Goal: Task Accomplishment & Management: Manage account settings

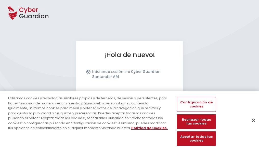
scroll to position [62, 0]
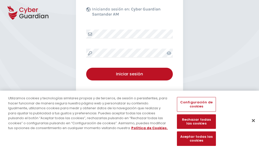
click at [250, 126] on button "Cerrar" at bounding box center [252, 120] width 11 height 11
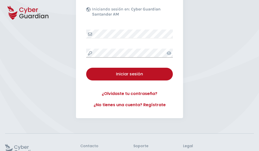
scroll to position [99, 0]
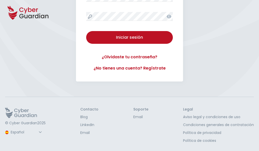
click at [86, 31] on button "Iniciar sesión" at bounding box center [129, 37] width 87 height 13
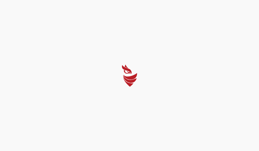
scroll to position [0, 0]
select select "Português (BR)"
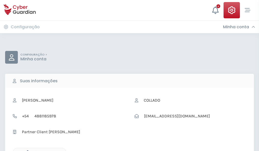
click at [26, 150] on icon "button" at bounding box center [26, 152] width 4 height 4
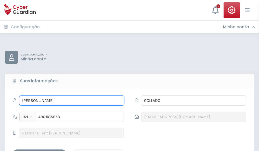
click at [71, 101] on input "ALONSO" at bounding box center [71, 100] width 105 height 10
type input "A"
type input "Fulgencio"
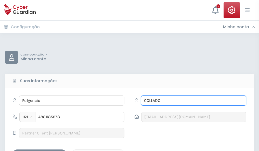
click at [193, 101] on input "COLLADO" at bounding box center [193, 100] width 105 height 10
type input "C"
type input "Ferrán"
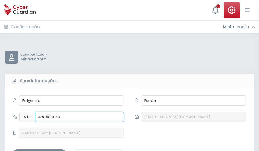
click at [80, 117] on input "4881185978" at bounding box center [79, 117] width 89 height 10
type input "4"
type input "4800432527"
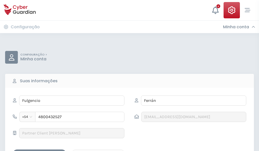
click at [39, 151] on div "Salvar alterações" at bounding box center [40, 154] width 46 height 6
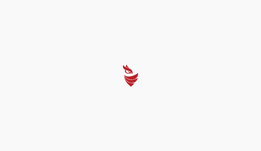
select select "Português (BR)"
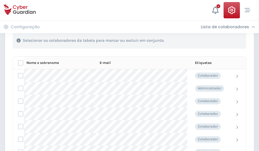
scroll to position [218, 0]
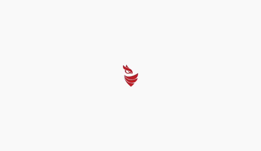
select select "Português (BR)"
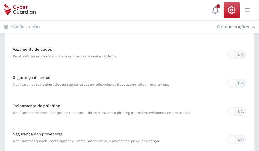
scroll to position [268, 0]
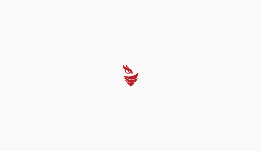
select select "Português (BR)"
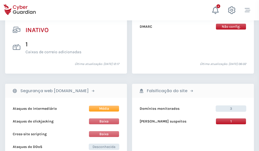
scroll to position [504, 0]
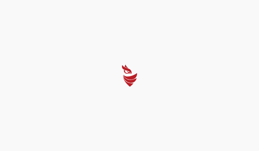
select select "Português (BR)"
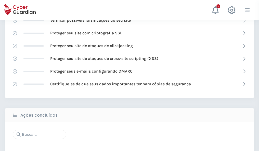
scroll to position [339, 0]
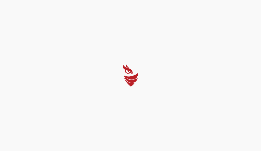
select select "Português (BR)"
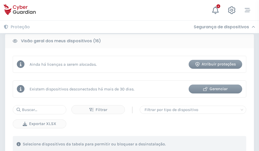
scroll to position [474, 0]
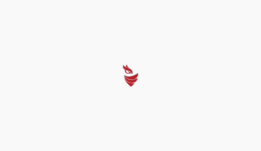
select select "Português (BR)"
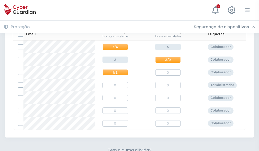
scroll to position [218, 0]
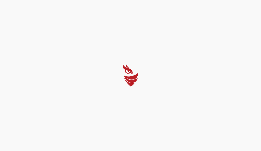
select select "Português (BR)"
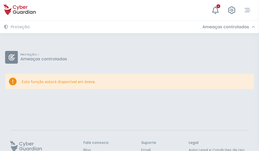
scroll to position [33, 0]
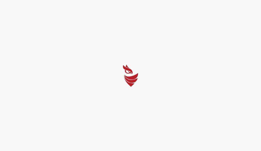
select select "Português (BR)"
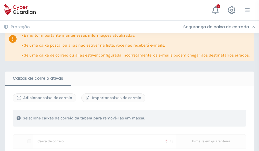
scroll to position [310, 0]
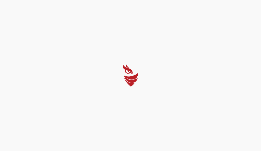
select select "Português (BR)"
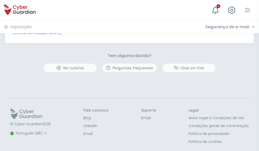
scroll to position [275, 0]
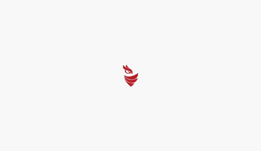
select select "Português (BR)"
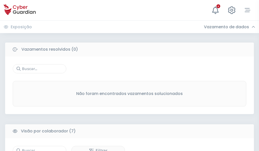
scroll to position [421, 0]
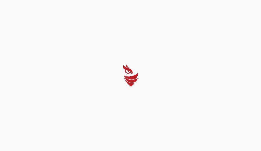
select select "Português (BR)"
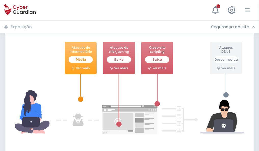
scroll to position [277, 0]
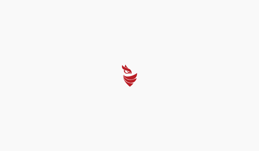
select select "Português (BR)"
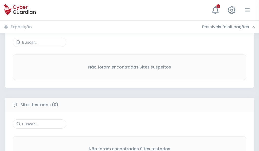
scroll to position [266, 0]
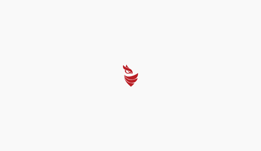
select select "Português (BR)"
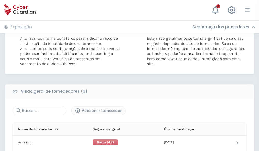
scroll to position [285, 0]
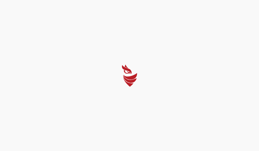
select select "Português (BR)"
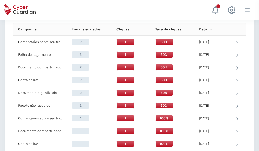
scroll to position [456, 0]
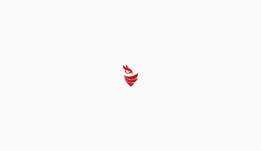
select select "Português (BR)"
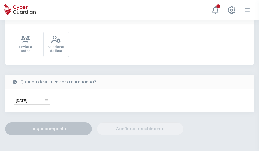
scroll to position [186, 0]
